Goal: Contribute content: Add original content to the website for others to see

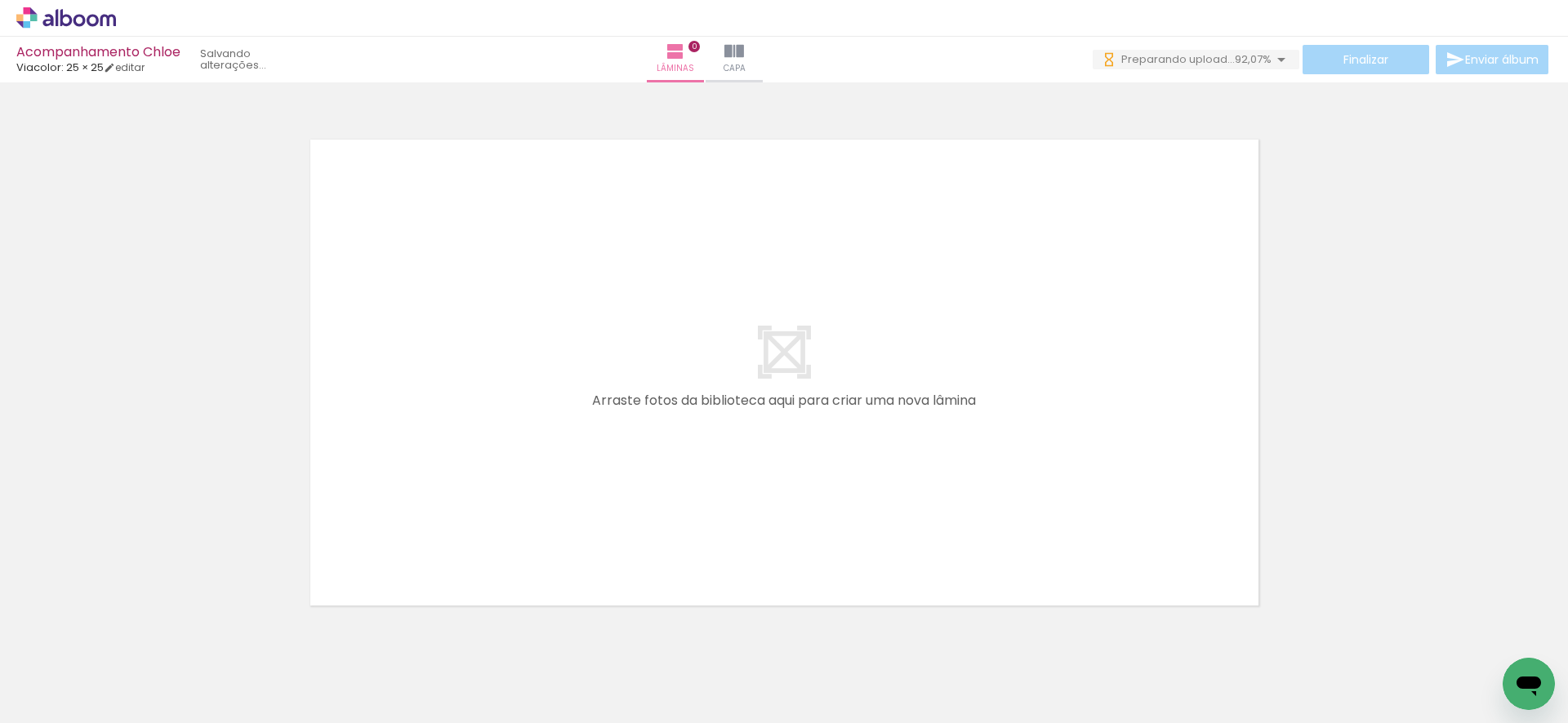
scroll to position [0, 29422]
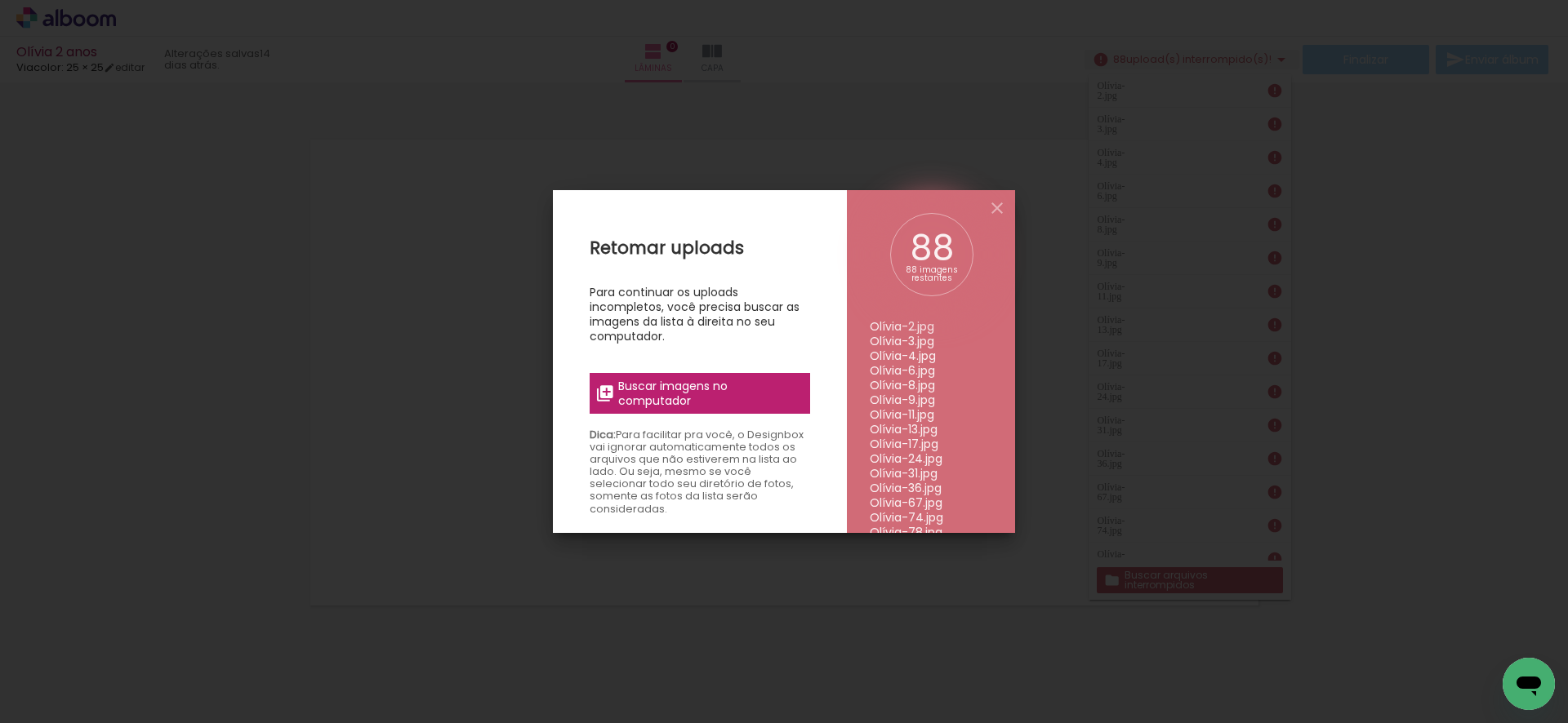
click at [722, 390] on span "Buscar imagens no computador" at bounding box center [709, 393] width 182 height 29
click at [0, 0] on input "file" at bounding box center [0, 0] width 0 height 0
click at [901, 351] on li "Olívia-4.jpg" at bounding box center [930, 356] width 122 height 15
click at [925, 271] on div "88 imagens restantes" at bounding box center [931, 273] width 57 height 16
drag, startPoint x: 895, startPoint y: 330, endPoint x: 904, endPoint y: 462, distance: 132.3
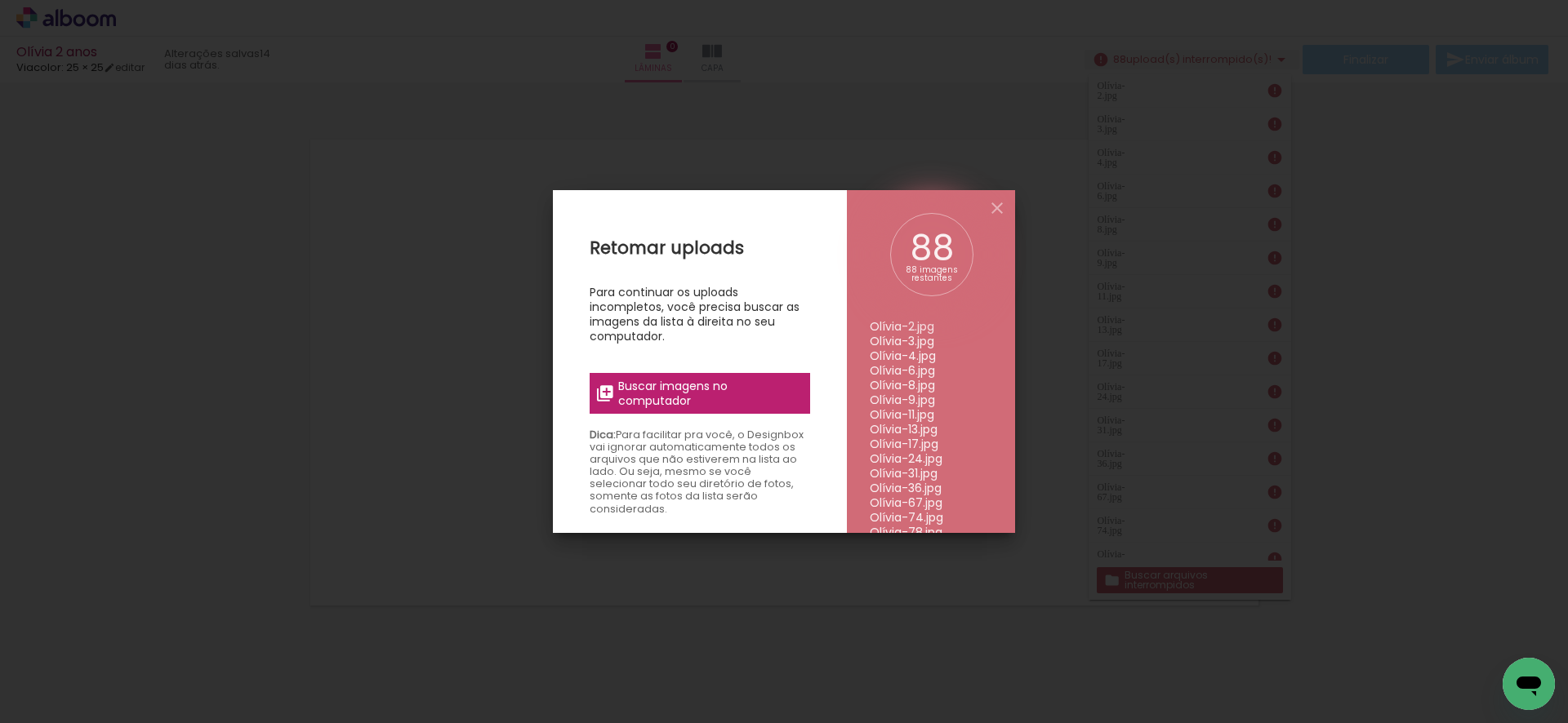
click at [904, 462] on li "Olívia-24.jpg" at bounding box center [930, 459] width 122 height 15
